Goal: Navigation & Orientation: Find specific page/section

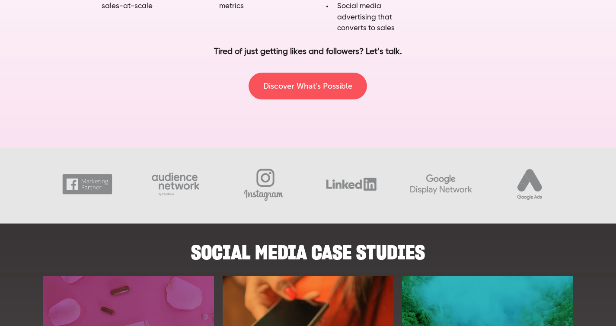
scroll to position [707, 0]
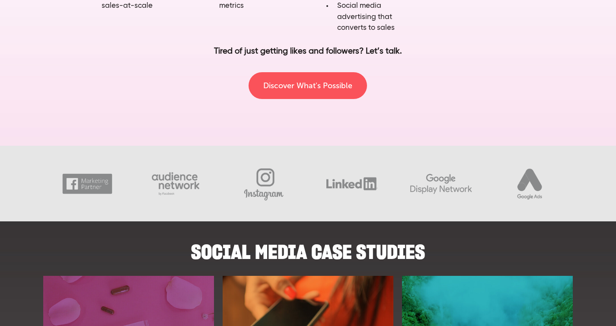
click at [265, 180] on img at bounding box center [264, 184] width 88 height 40
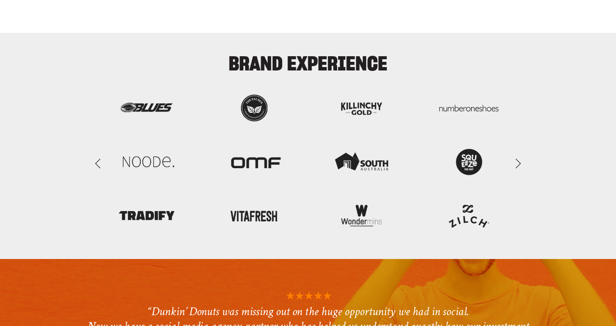
scroll to position [2020, 0]
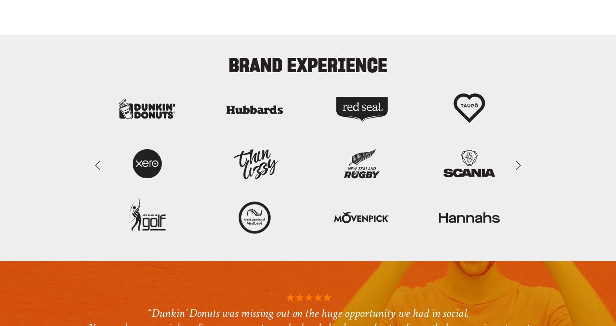
click at [517, 161] on link "Next Slide" at bounding box center [518, 165] width 19 height 26
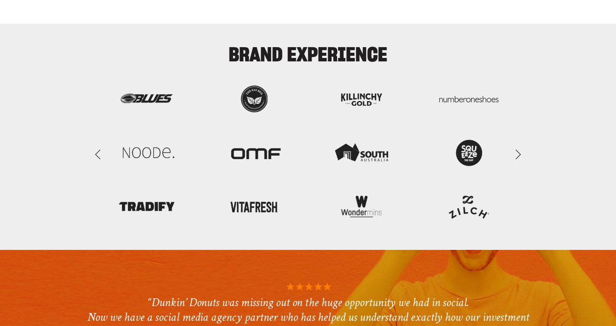
scroll to position [2031, 0]
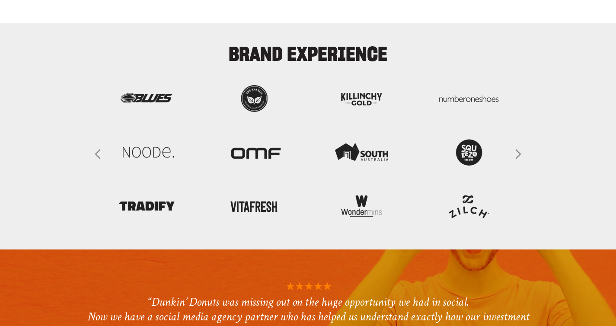
click at [519, 153] on link "Next Slide" at bounding box center [518, 154] width 19 height 26
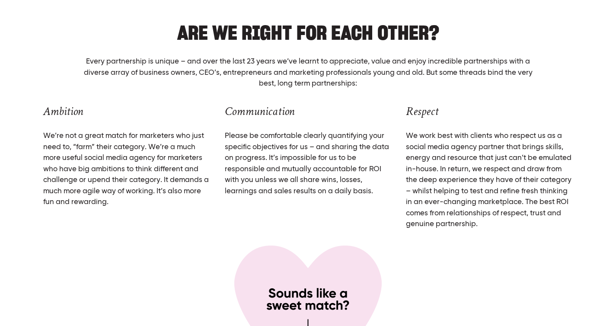
scroll to position [3180, 0]
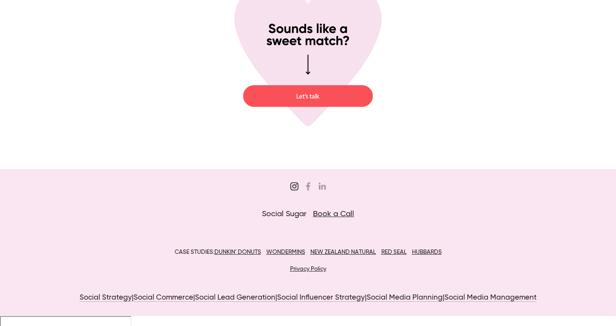
click at [294, 186] on use "Sugar&Partners" at bounding box center [294, 186] width 17 height 17
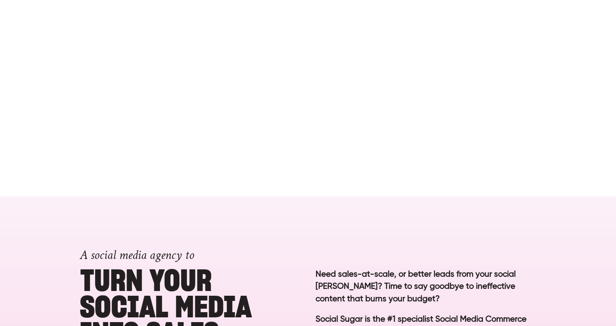
scroll to position [0, 0]
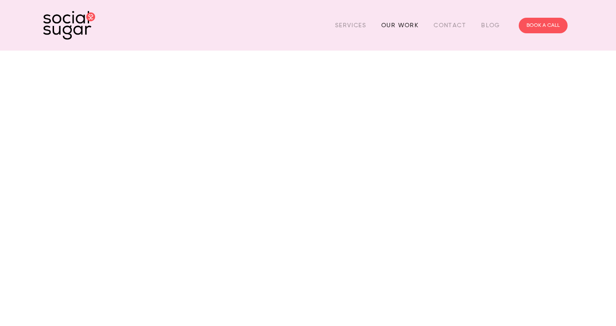
click at [407, 21] on link "Our Work" at bounding box center [400, 25] width 37 height 13
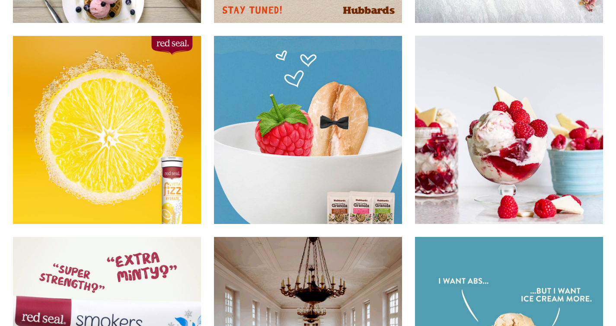
scroll to position [5137, 0]
